Goal: Information Seeking & Learning: Find specific fact

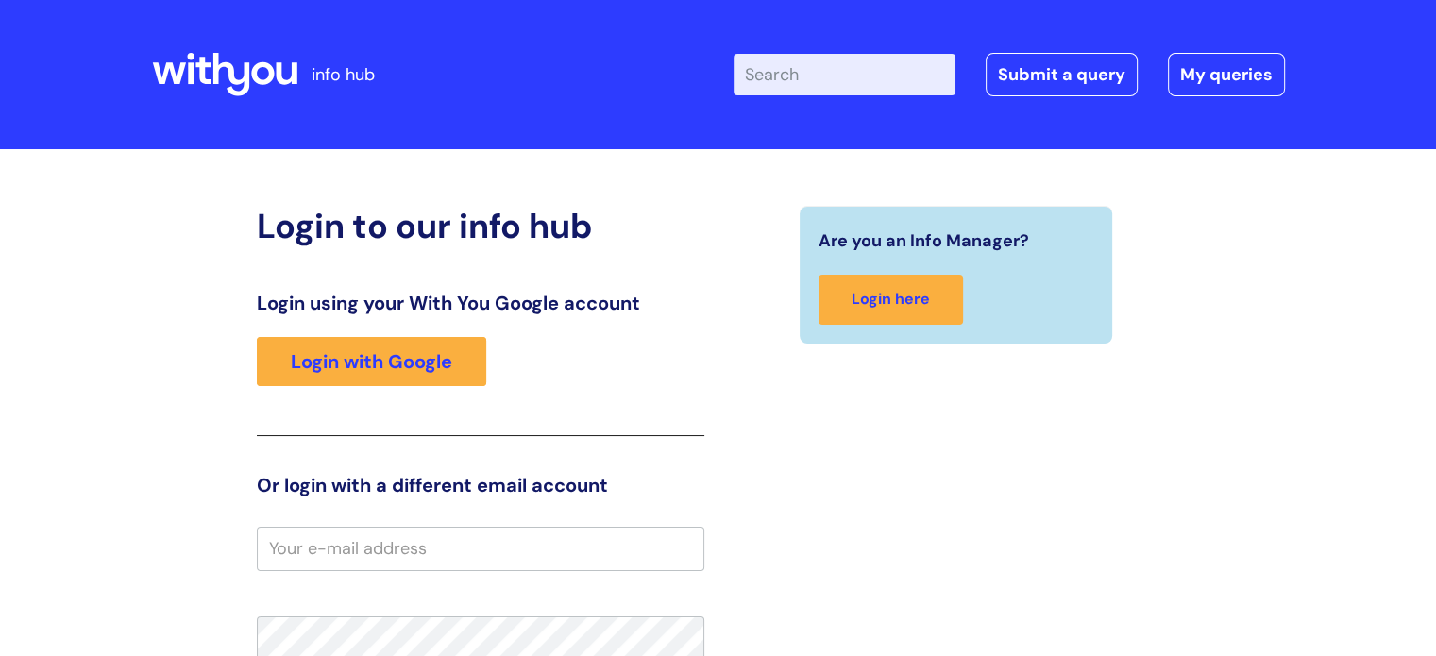
click at [887, 81] on input "Enter your search term here..." at bounding box center [845, 75] width 222 height 42
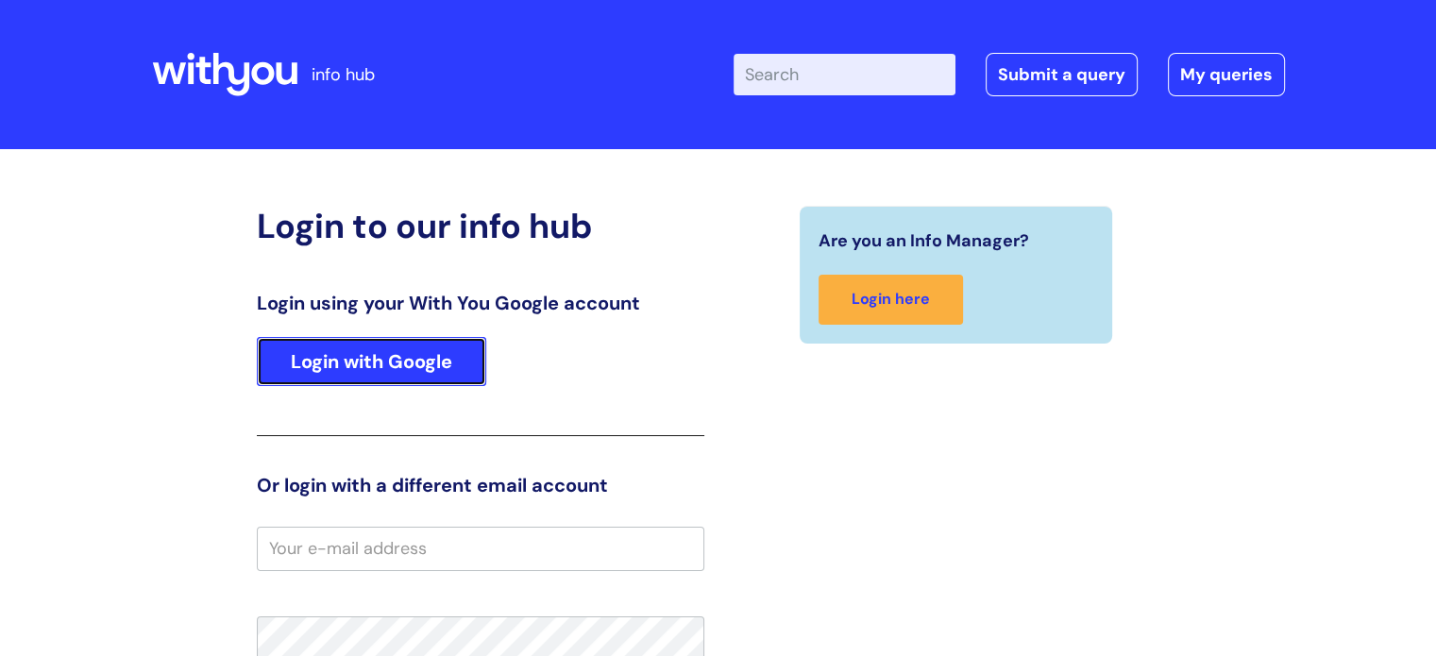
click at [402, 382] on link "Login with Google" at bounding box center [371, 361] width 229 height 49
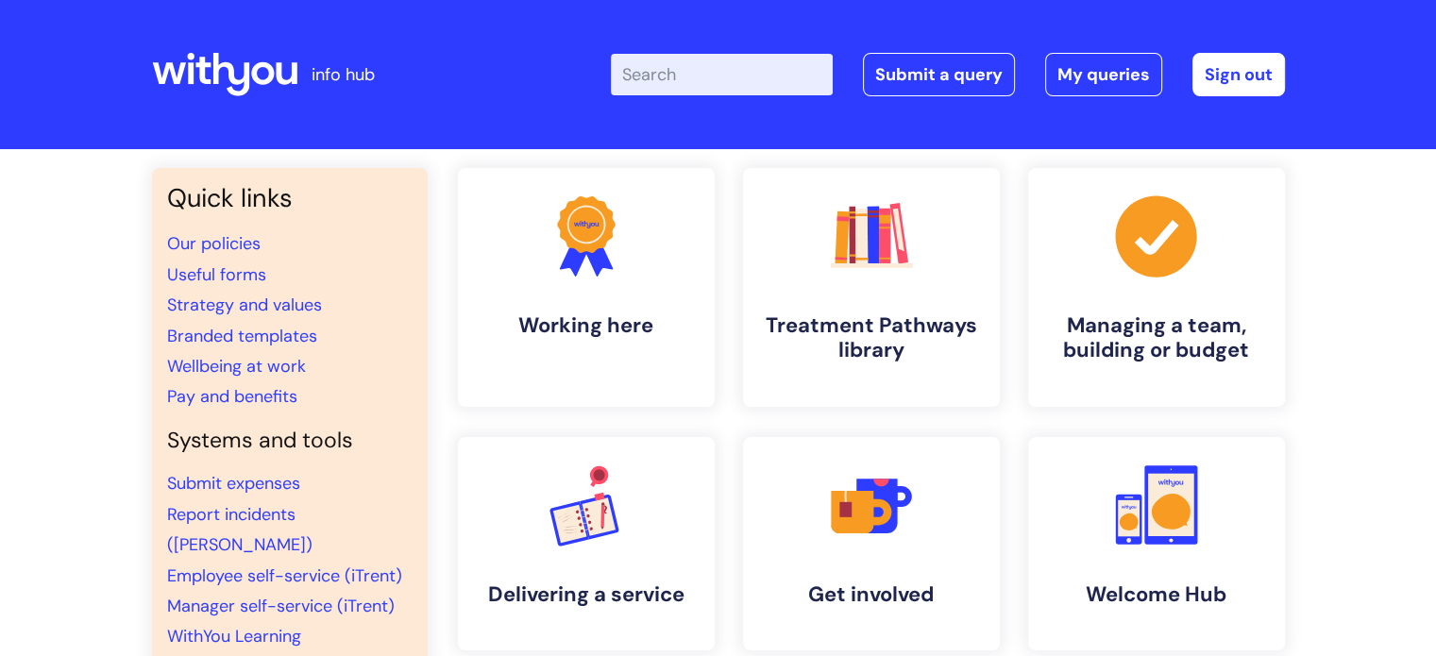
click at [752, 59] on input "Enter your search term here..." at bounding box center [722, 75] width 222 height 42
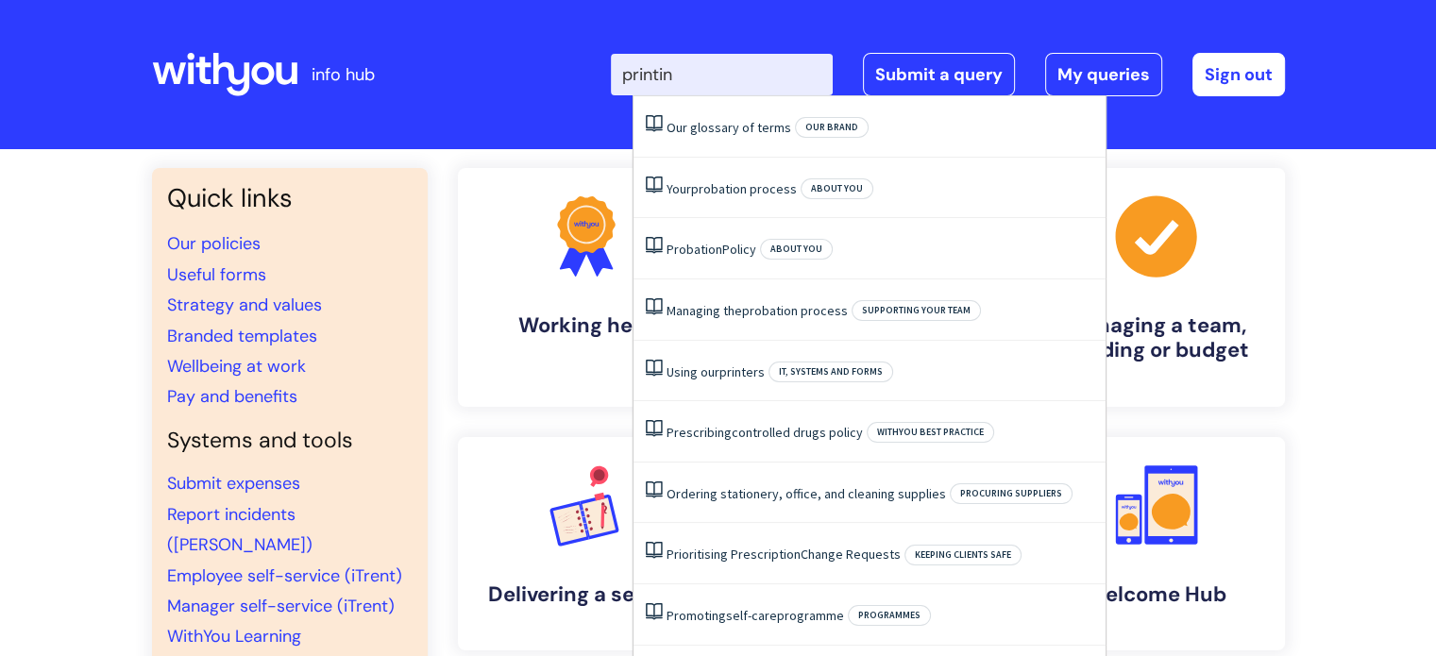
type input "printing"
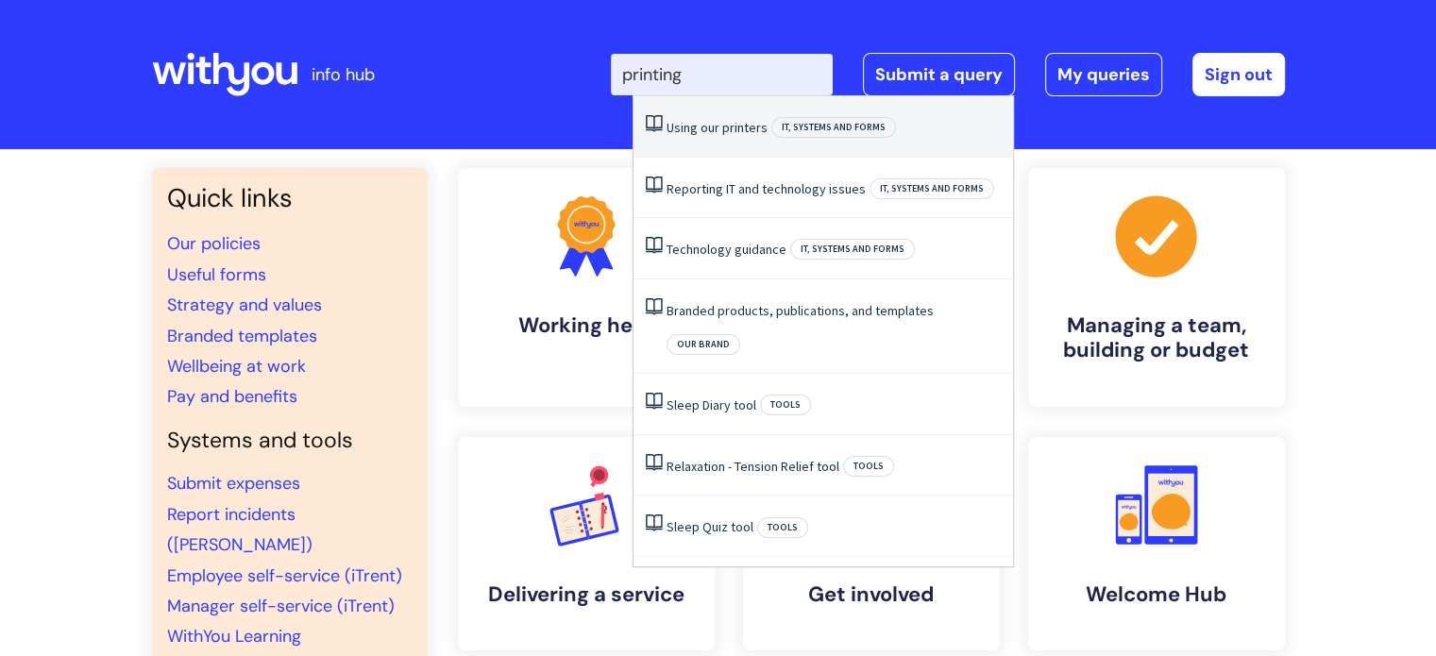
click at [746, 110] on li "Using our printers IT, systems and forms" at bounding box center [823, 126] width 380 height 61
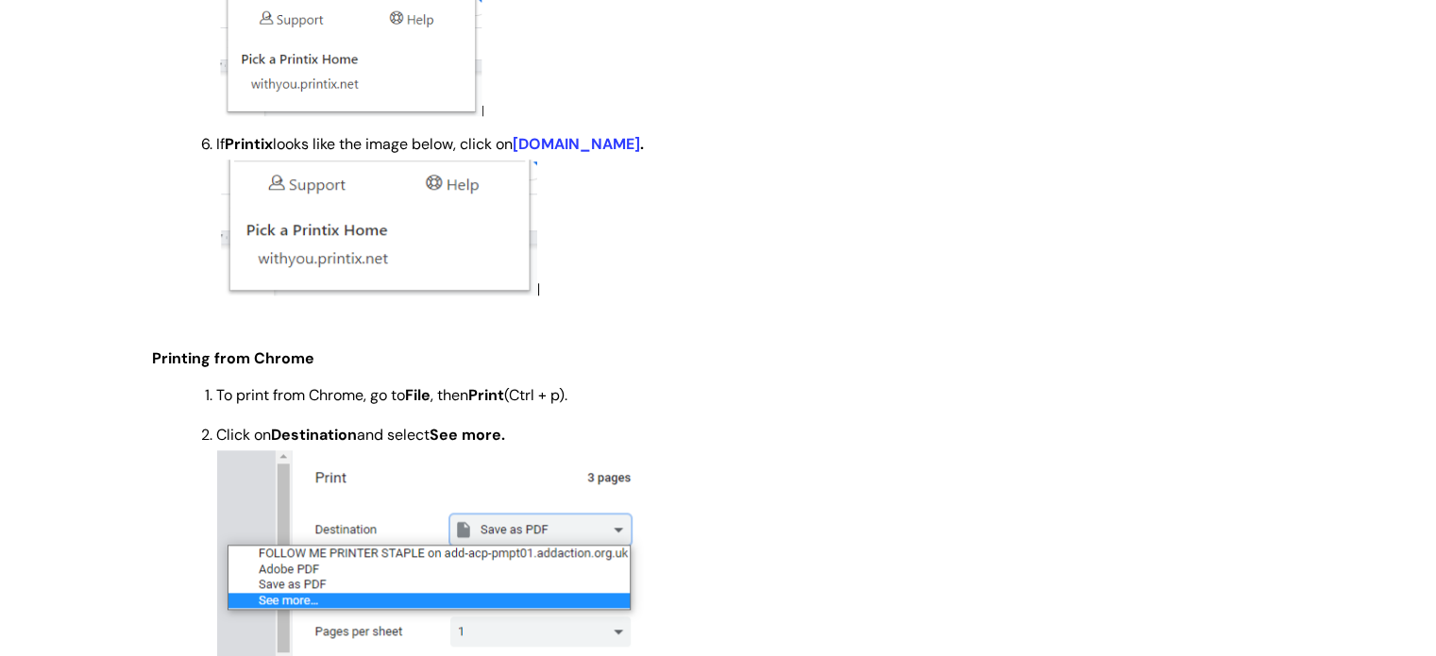
scroll to position [1794, 0]
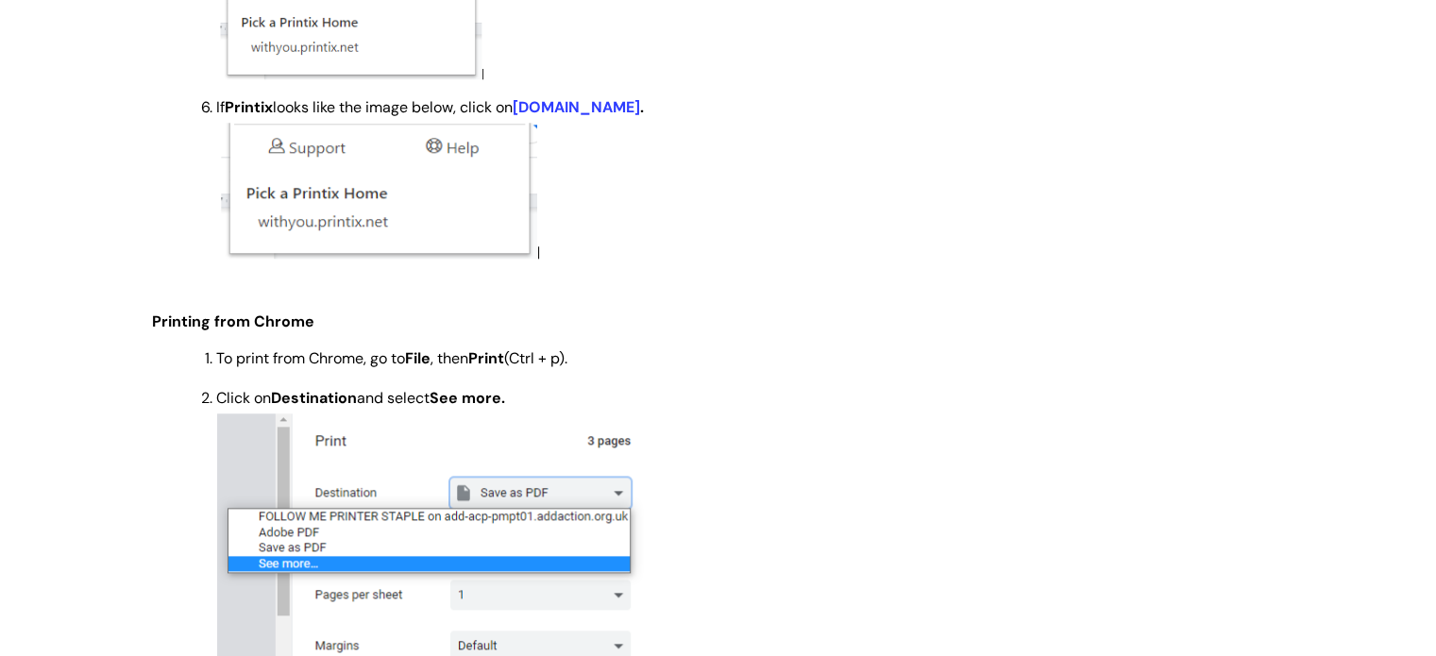
scroll to position [1873, 0]
